Goal: Check status

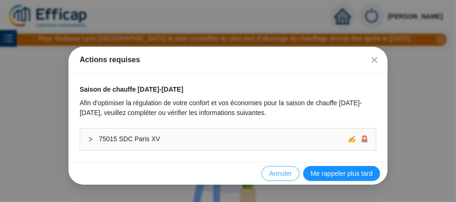
click at [280, 173] on span "Annuler" at bounding box center [280, 174] width 22 height 10
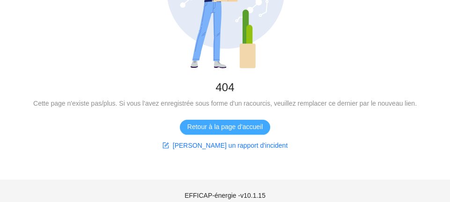
scroll to position [165, 0]
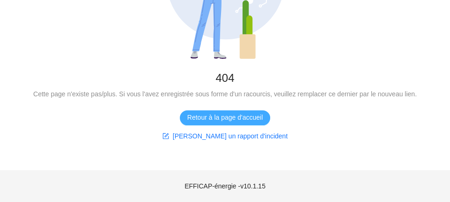
click at [223, 120] on span "Retour à la page d'accueil" at bounding box center [224, 118] width 75 height 10
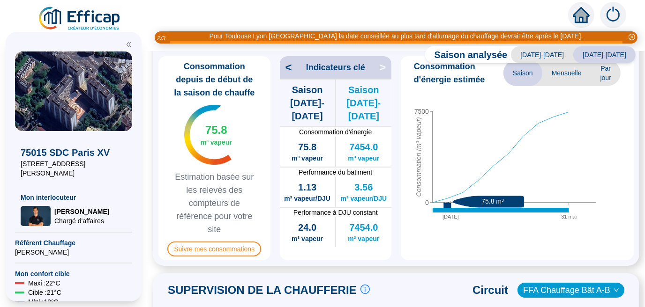
scroll to position [299, 0]
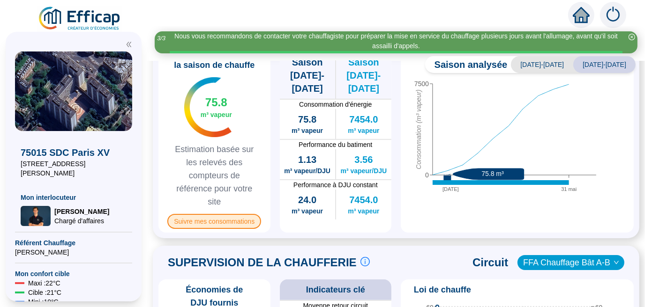
click at [228, 202] on span "Suivre mes consommations" at bounding box center [214, 221] width 94 height 15
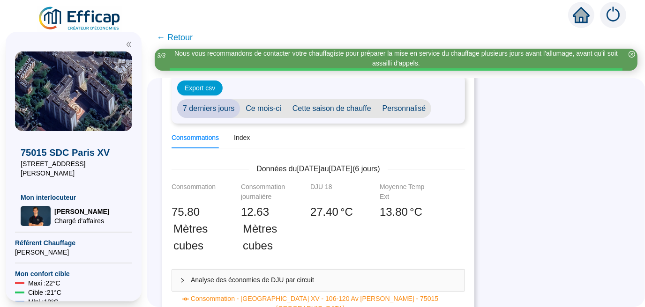
scroll to position [37, 0]
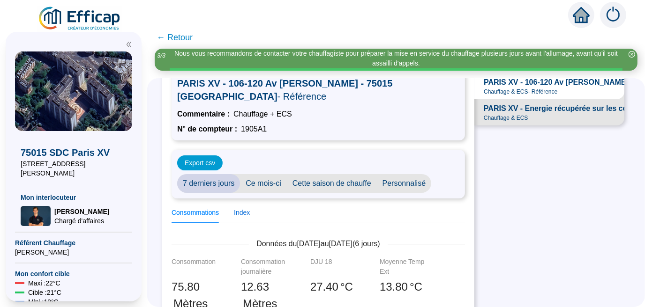
click at [248, 202] on div "Index" at bounding box center [242, 213] width 16 height 10
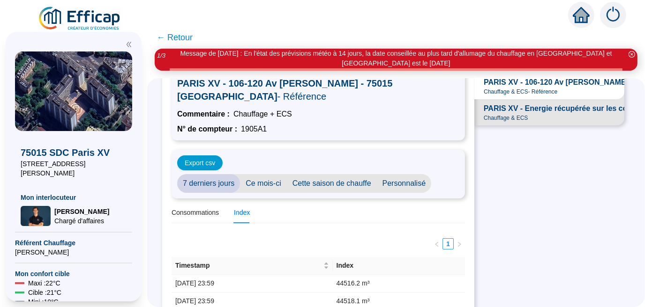
click at [417, 174] on span "Personnalisé" at bounding box center [404, 183] width 55 height 19
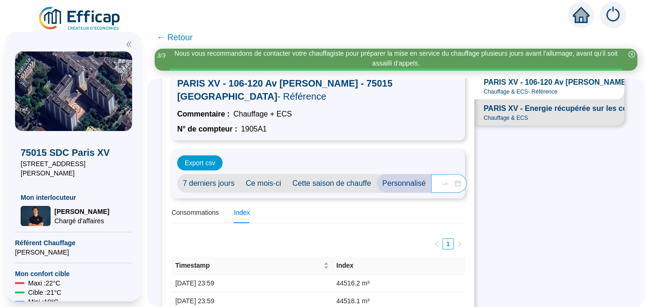
click at [456, 174] on div "[DATE] [DATE]" at bounding box center [449, 183] width 36 height 19
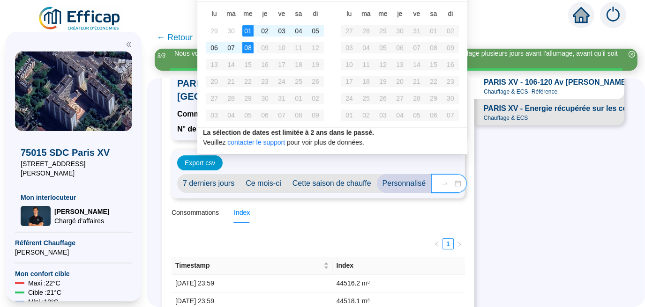
scroll to position [0, 33]
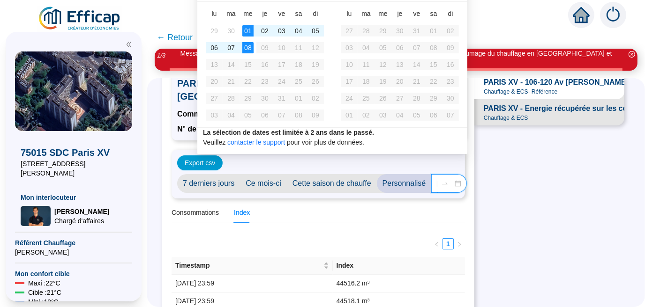
click at [456, 174] on div "[DATE] [DATE]" at bounding box center [449, 183] width 36 height 19
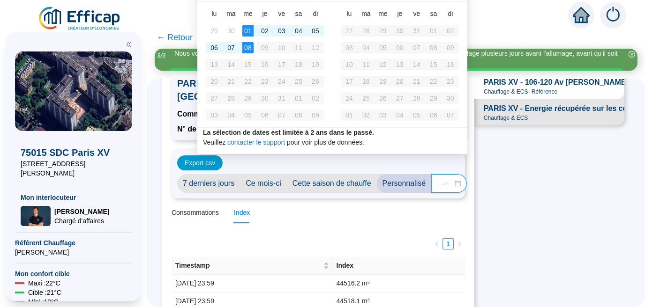
click at [447, 183] on icon "swap-right" at bounding box center [445, 184] width 6 height 2
click at [437, 179] on input "[DATE]" at bounding box center [437, 184] width 0 height 10
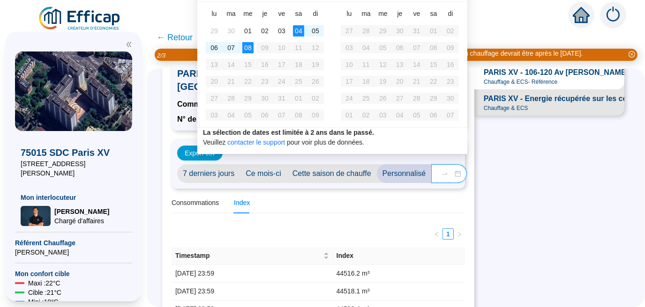
type input "[DATE]"
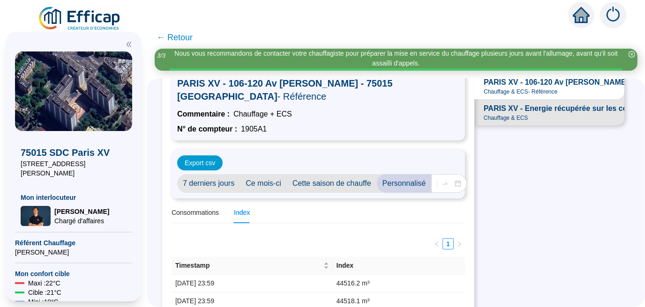
click at [284, 188] on div "PARIS XV - 106-120 Av [PERSON_NAME] - 75015 [GEOGRAPHIC_DATA] - Référence Comme…" at bounding box center [318, 136] width 293 height 131
click at [317, 174] on span "Cette saison de chauffe" at bounding box center [332, 183] width 90 height 19
click at [414, 174] on span "Personnalisé" at bounding box center [404, 183] width 55 height 19
click at [456, 174] on div "2025-09-23 2025-10-08" at bounding box center [449, 183] width 36 height 19
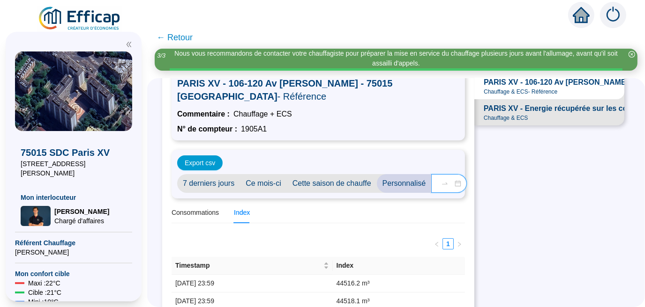
scroll to position [0, 33]
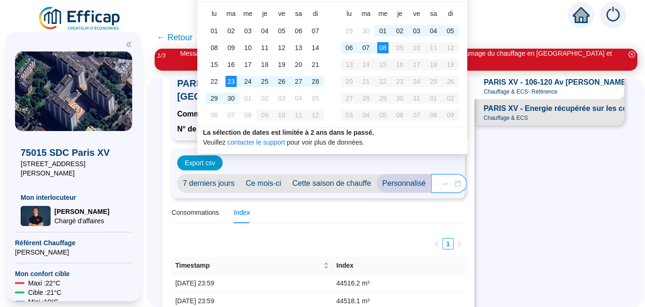
click at [456, 174] on div "2025-09-23 2025-10-08" at bounding box center [449, 183] width 36 height 19
type input "2025-09-23"
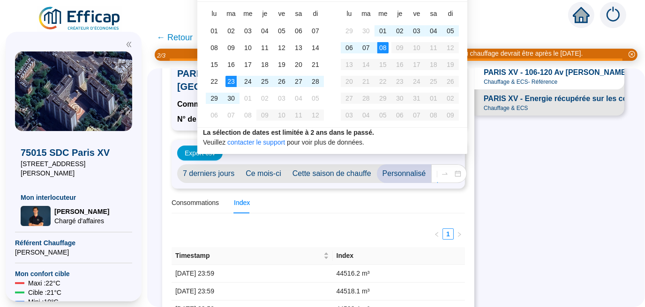
scroll to position [0, 0]
